Goal: Task Accomplishment & Management: Use online tool/utility

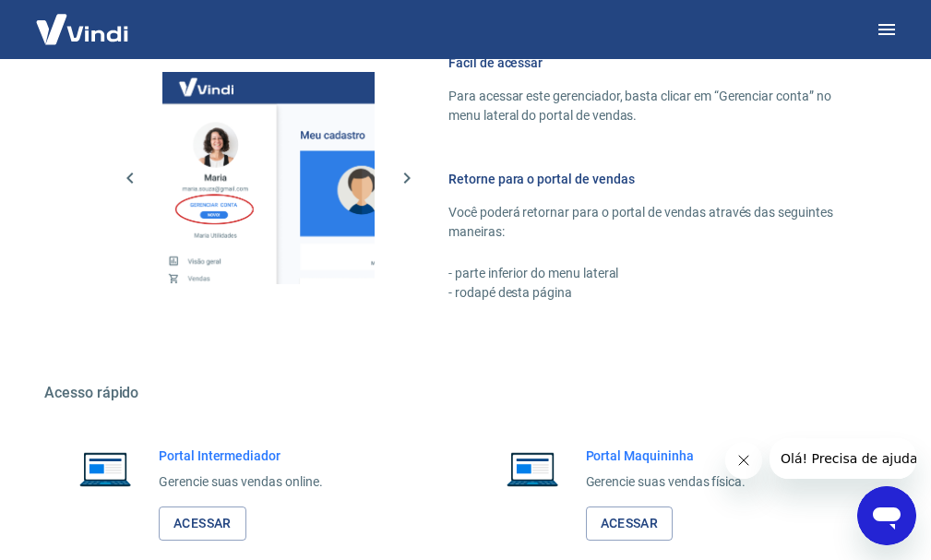
scroll to position [935, 0]
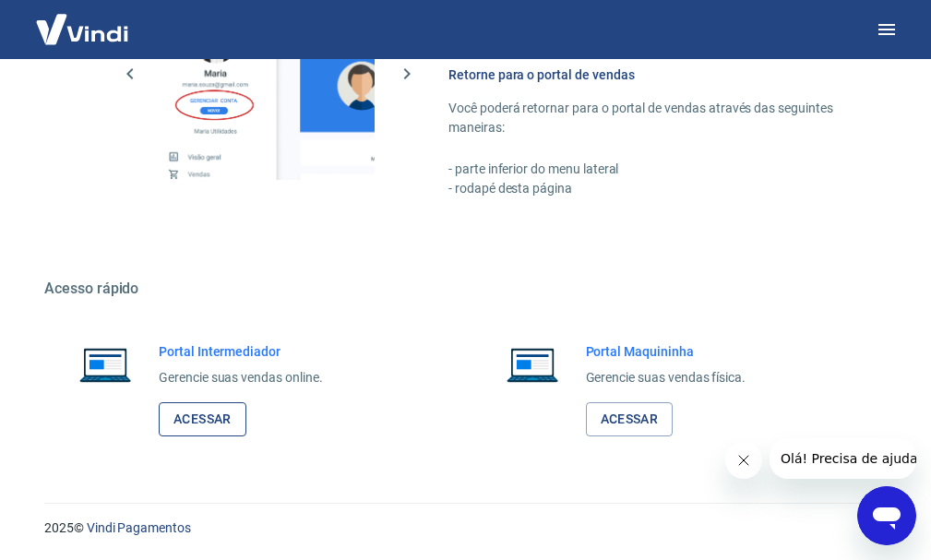
click at [205, 414] on link "Acessar" at bounding box center [203, 419] width 88 height 34
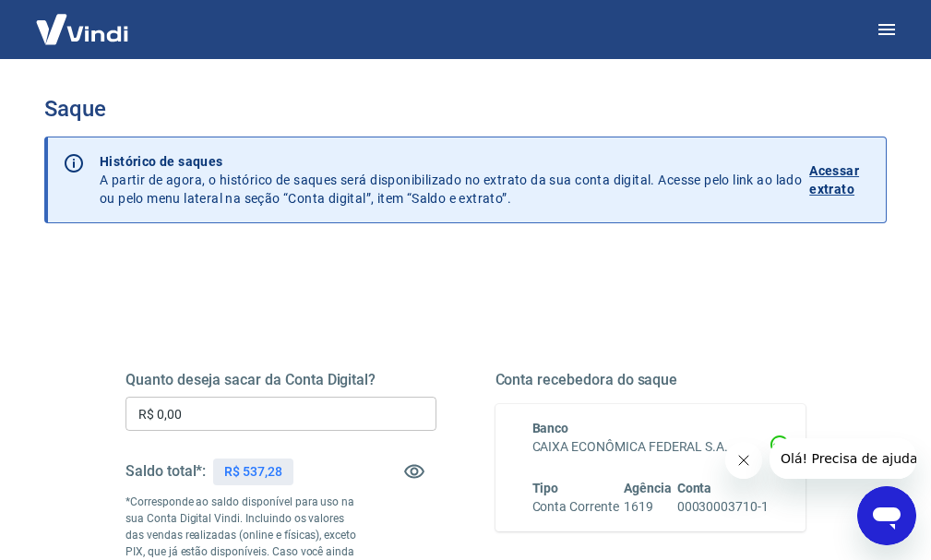
scroll to position [185, 0]
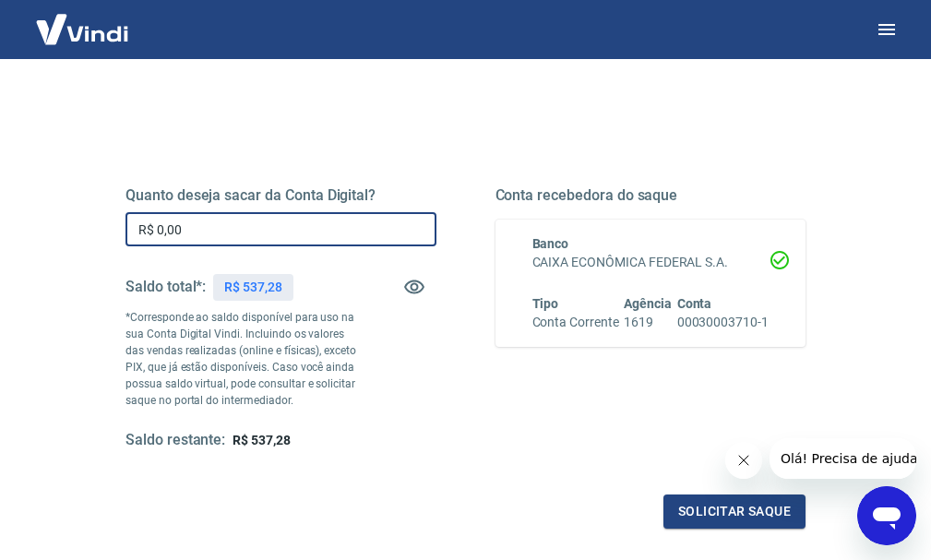
click at [217, 237] on input "R$ 0,00" at bounding box center [281, 229] width 311 height 34
type input "R$ 530,00"
click at [414, 100] on div "Quanto deseja sacar da Conta Digital? R$ 530,00 ​ Saldo total*: R$ 537,28 *Corr…" at bounding box center [465, 406] width 843 height 677
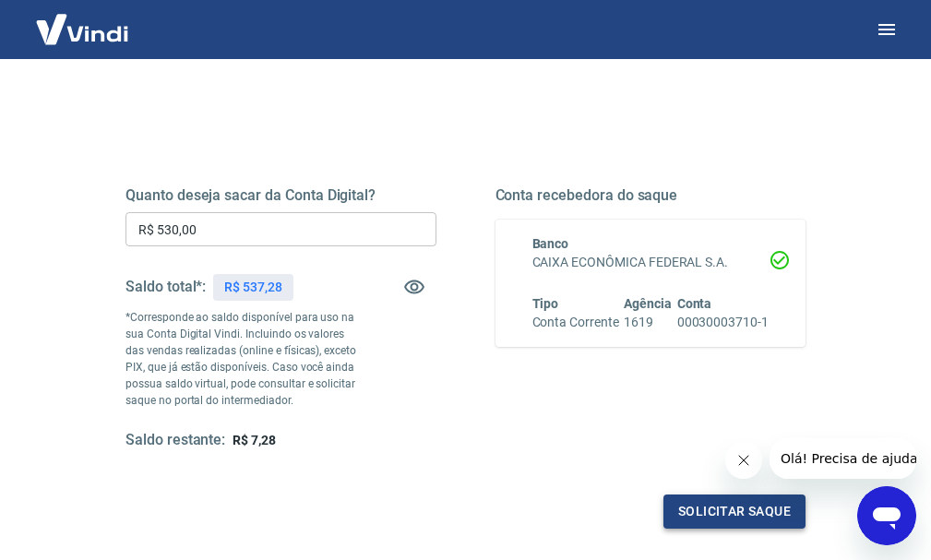
click at [715, 515] on button "Solicitar saque" at bounding box center [735, 512] width 142 height 34
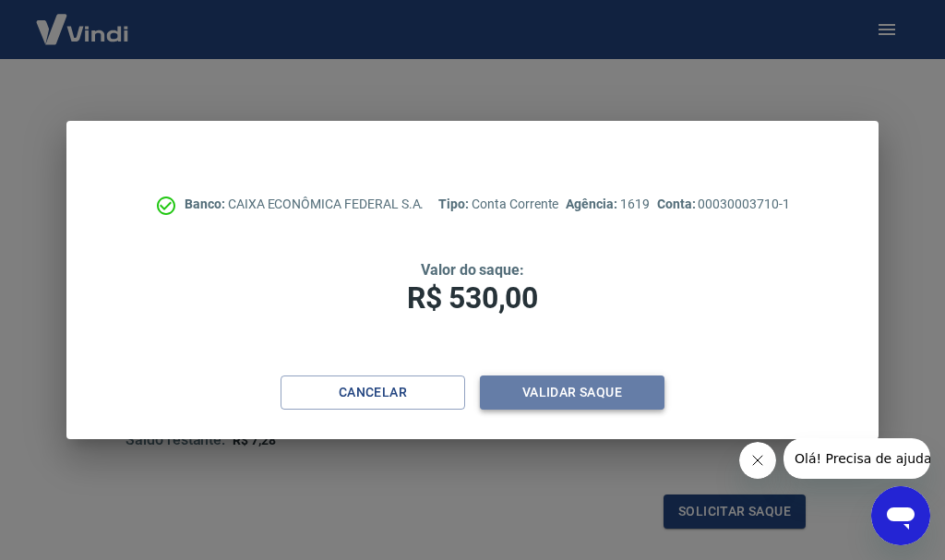
click at [573, 395] on button "Validar saque" at bounding box center [572, 393] width 185 height 34
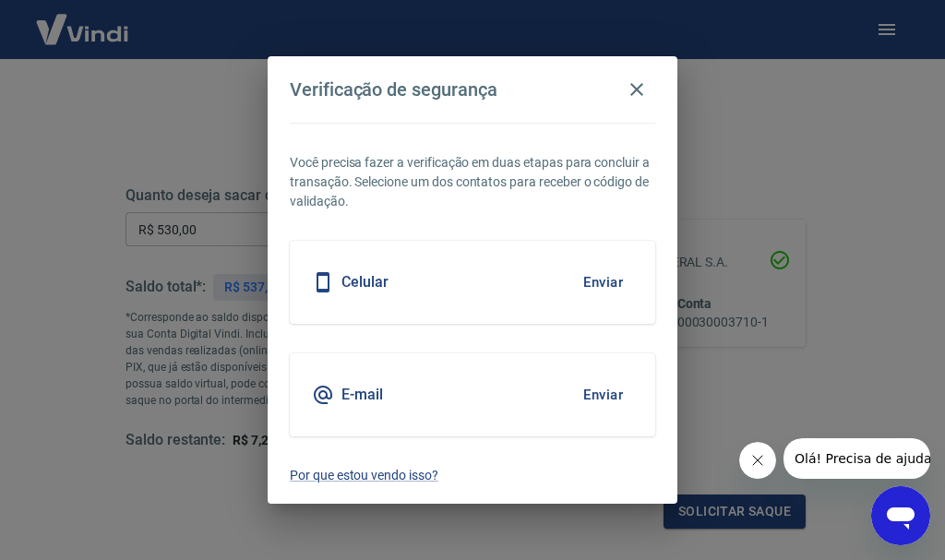
click at [596, 393] on button "Enviar" at bounding box center [603, 395] width 60 height 39
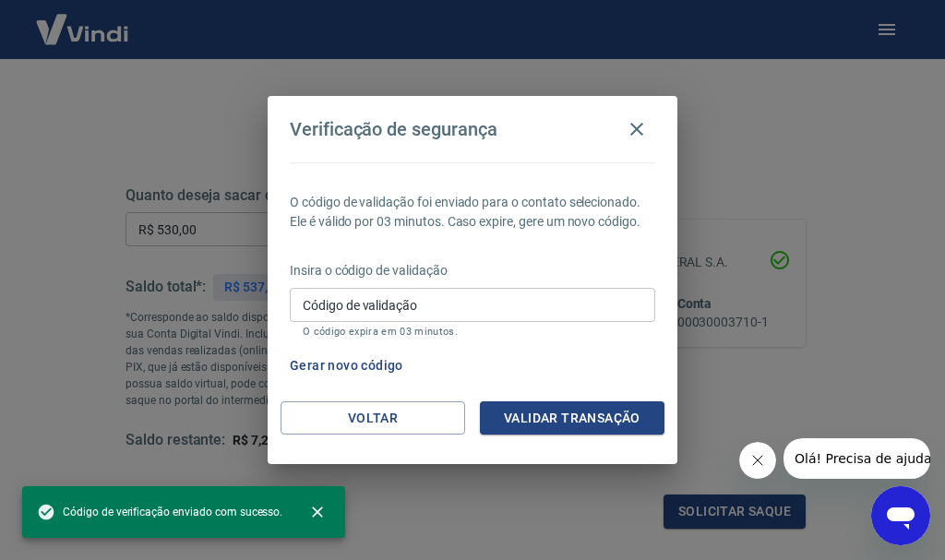
click at [370, 318] on input "Código de validação" at bounding box center [473, 305] width 366 height 34
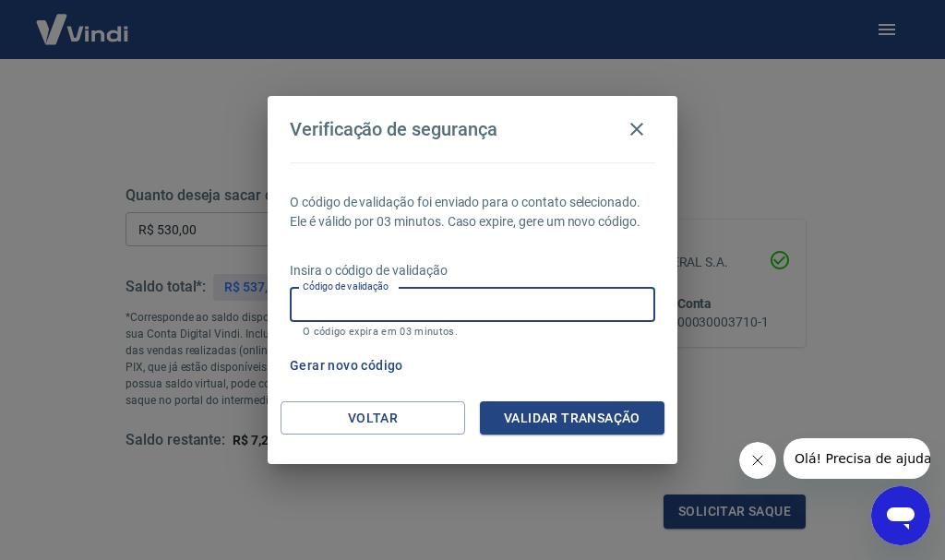
paste input "746398"
type input "746398"
click at [540, 417] on button "Validar transação" at bounding box center [572, 419] width 185 height 34
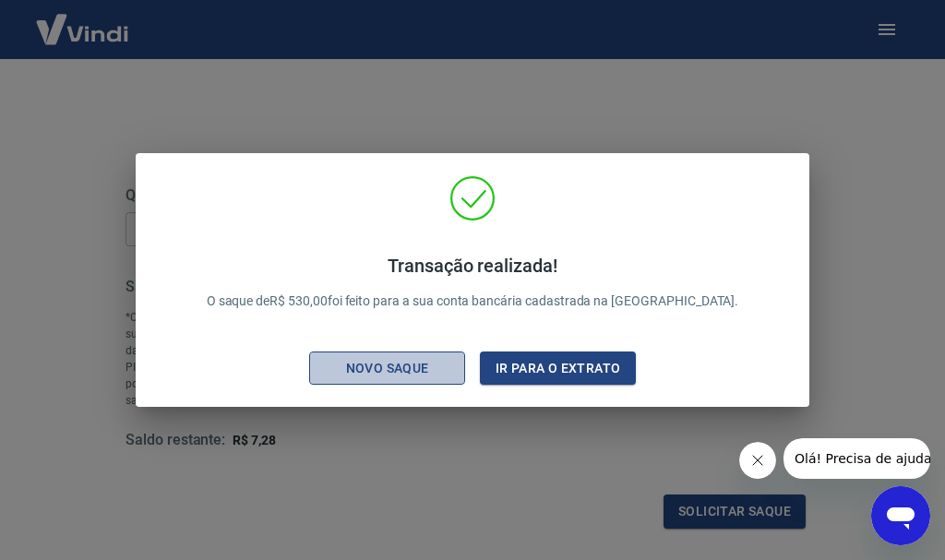
click at [365, 372] on div "Novo saque" at bounding box center [387, 368] width 127 height 23
